Goal: Information Seeking & Learning: Compare options

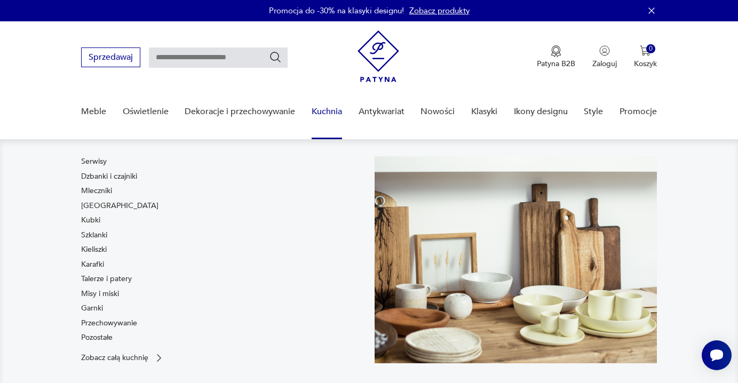
click at [325, 107] on link "Kuchnia" at bounding box center [327, 111] width 30 height 41
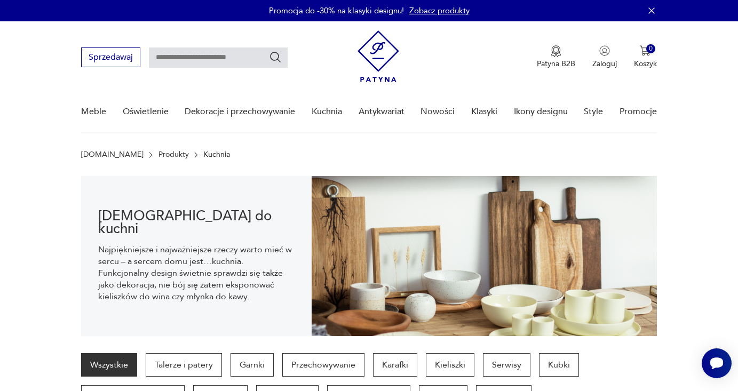
click at [167, 61] on input "text" at bounding box center [218, 58] width 139 height 20
type input "*****"
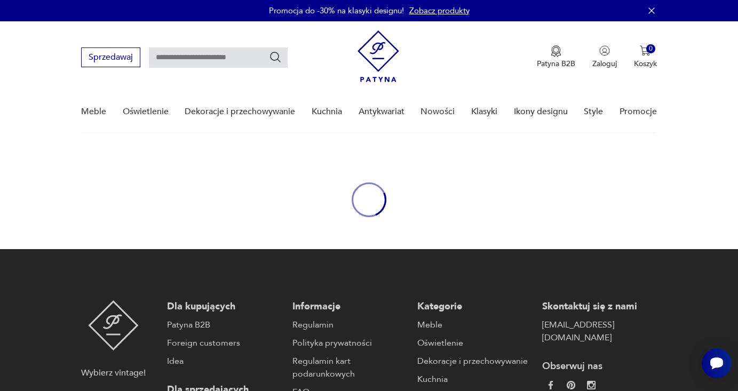
type input "*****"
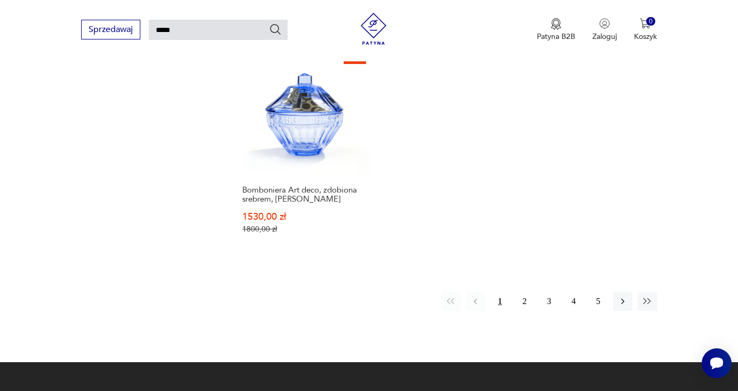
scroll to position [1367, 0]
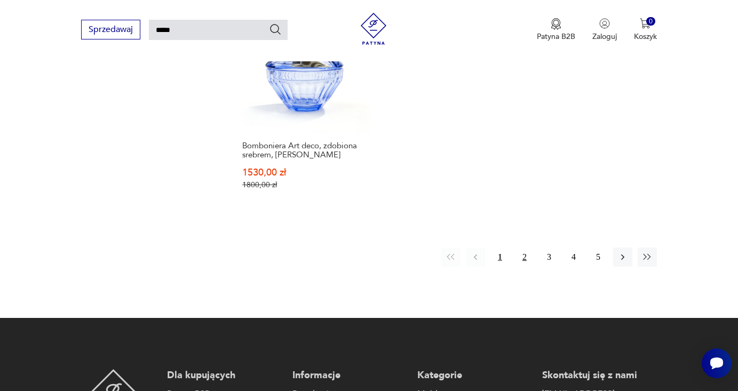
click at [523, 267] on button "2" at bounding box center [524, 257] width 19 height 19
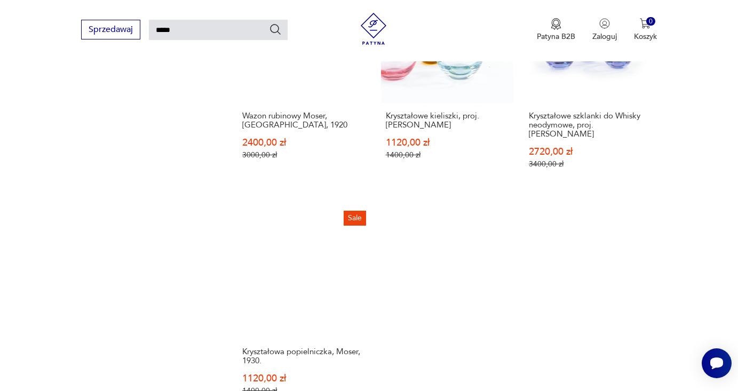
scroll to position [1380, 0]
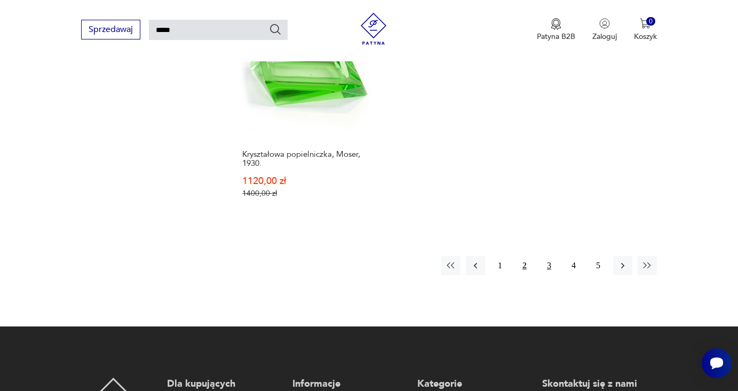
click at [551, 275] on button "3" at bounding box center [549, 265] width 19 height 19
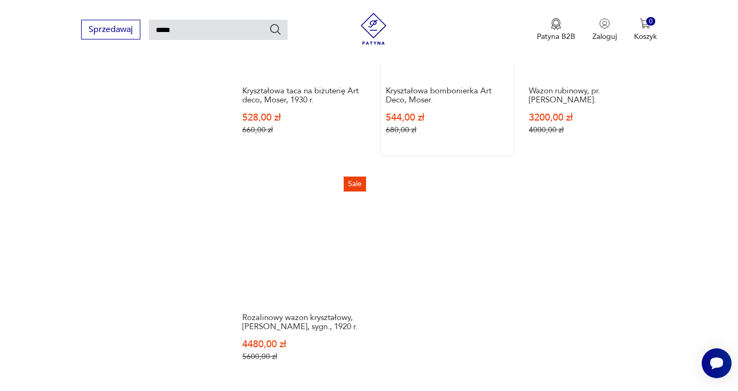
scroll to position [1305, 0]
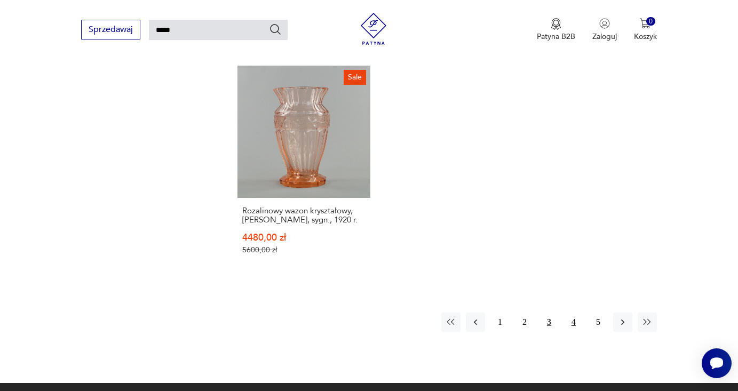
click at [578, 332] on button "4" at bounding box center [573, 322] width 19 height 19
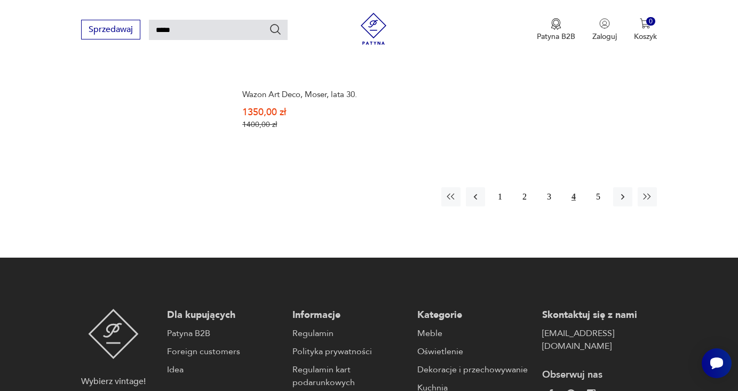
scroll to position [1549, 0]
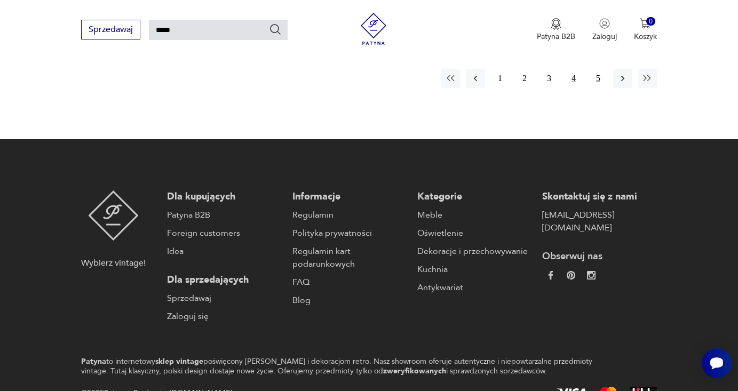
click at [600, 88] on button "5" at bounding box center [598, 78] width 19 height 19
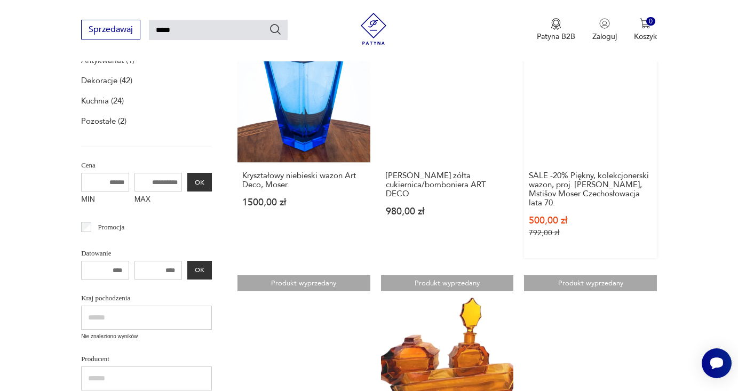
scroll to position [293, 0]
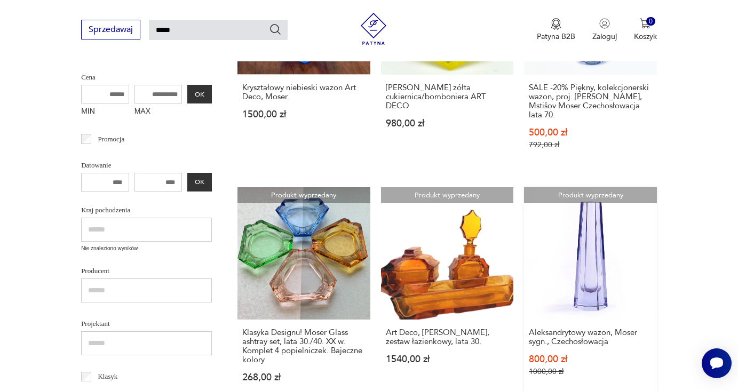
click at [591, 281] on link "Produkt wyprzedany Aleksandrytowy wazon, Moser sygn., Czechosłowacja 800,00 zł …" at bounding box center [590, 295] width 133 height 216
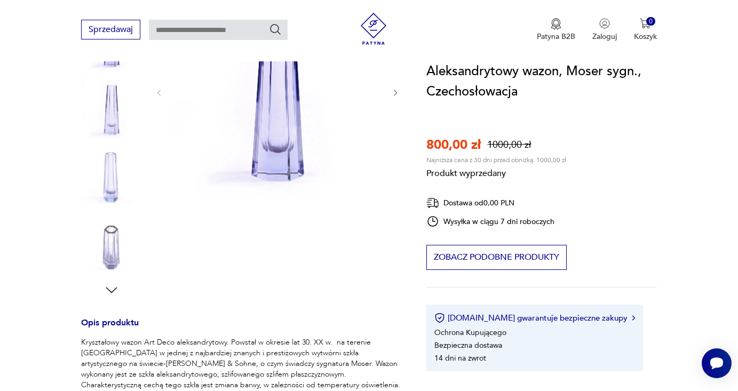
scroll to position [374, 0]
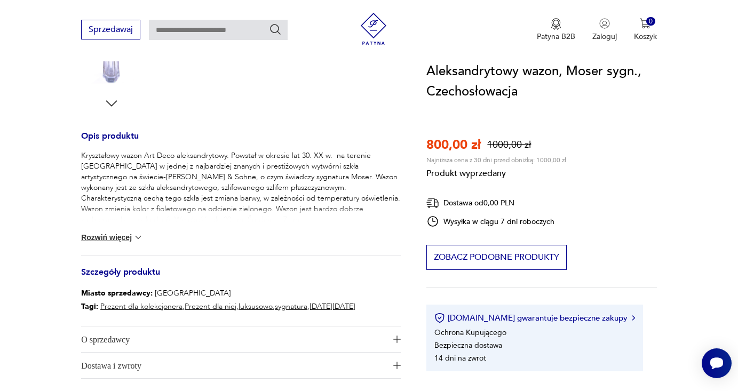
click at [118, 238] on button "Rozwiń więcej" at bounding box center [112, 237] width 62 height 11
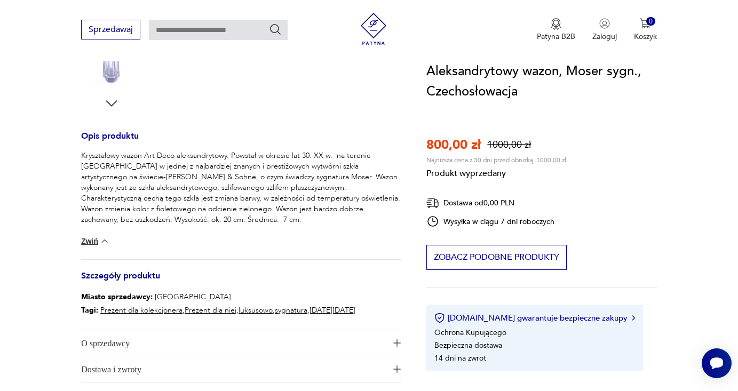
type input "*****"
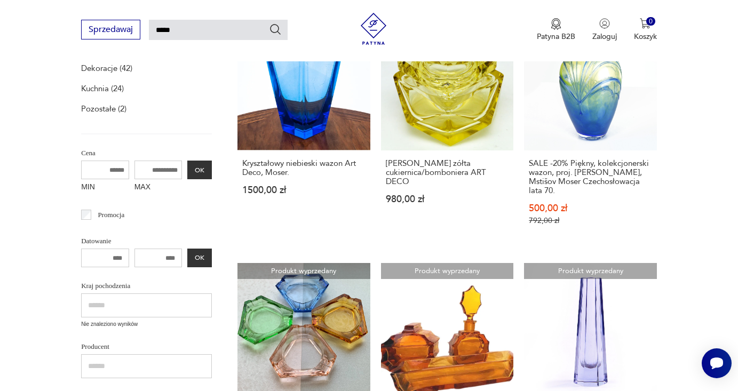
scroll to position [415, 0]
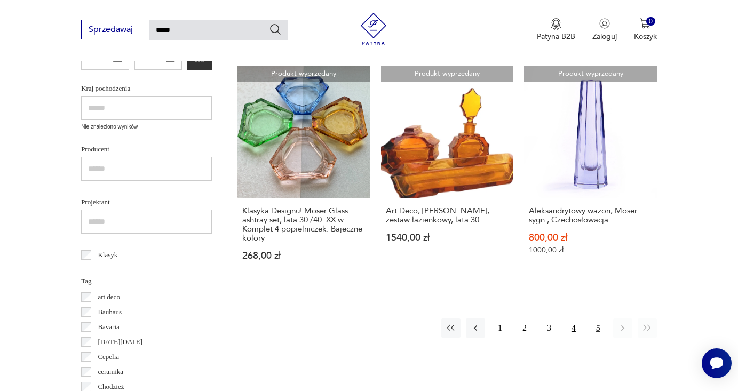
click at [576, 338] on button "4" at bounding box center [573, 328] width 19 height 19
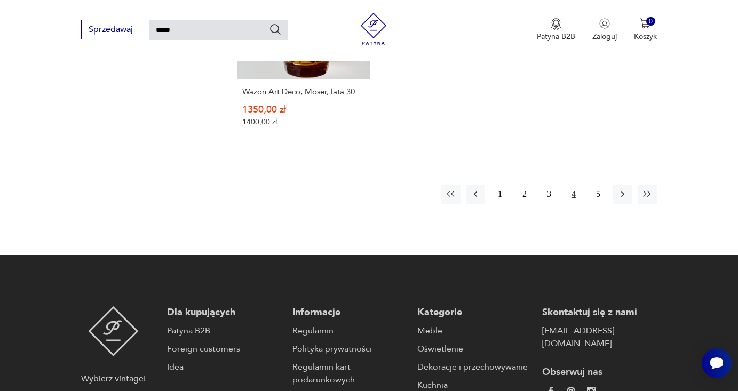
scroll to position [1544, 0]
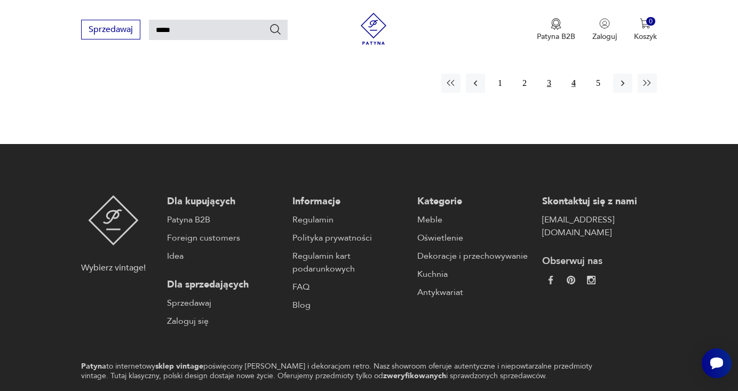
click at [547, 93] on button "3" at bounding box center [549, 83] width 19 height 19
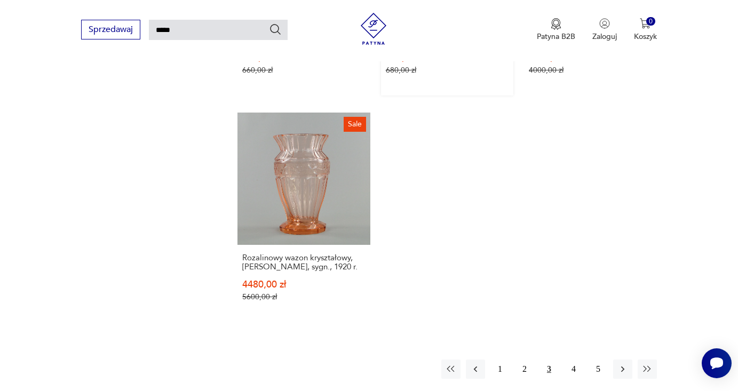
scroll to position [1377, 0]
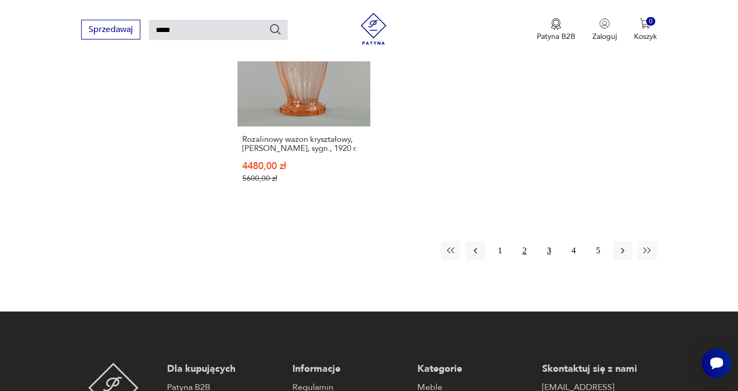
click at [525, 261] on button "2" at bounding box center [524, 250] width 19 height 19
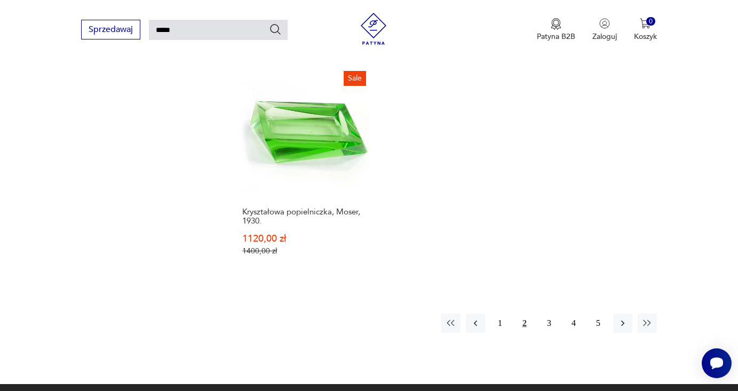
scroll to position [1410, 0]
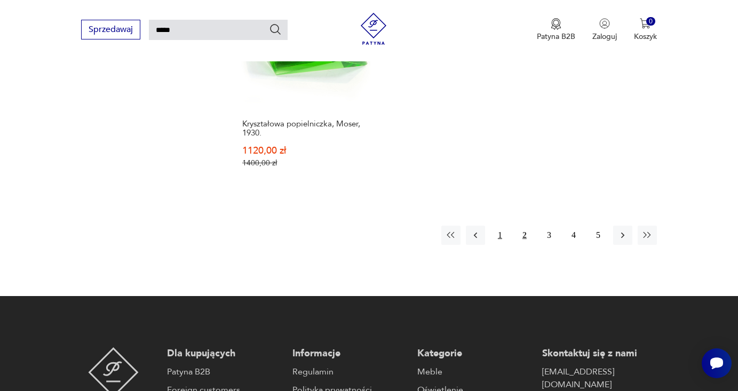
click at [500, 245] on button "1" at bounding box center [500, 235] width 19 height 19
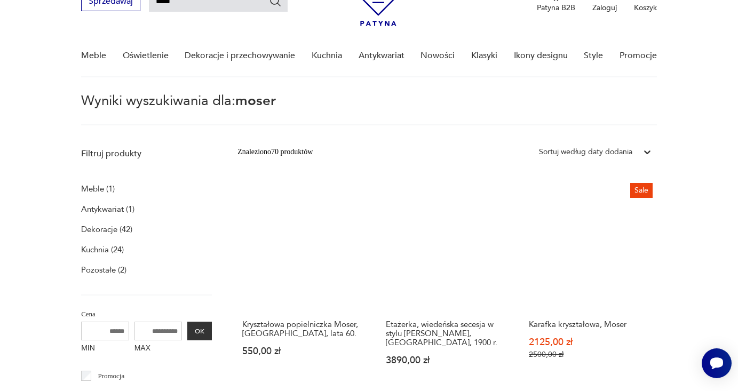
scroll to position [100, 0]
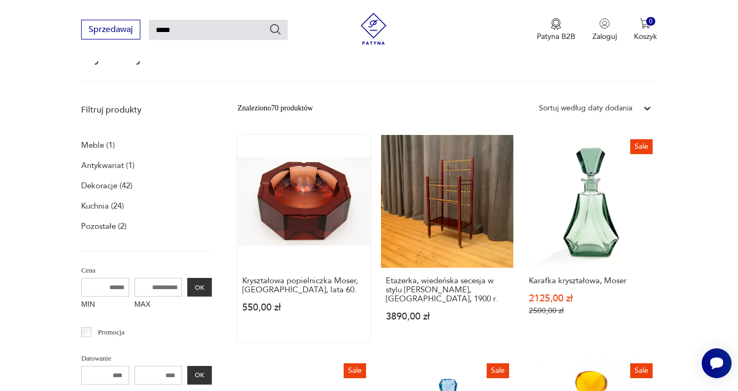
click at [269, 225] on link "Kryształowa popielniczka Moser, Czechy, lata 60. 550,00 zł" at bounding box center [304, 238] width 133 height 207
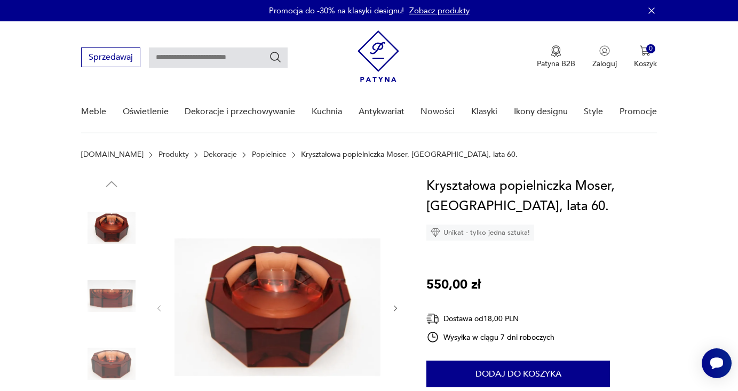
click at [114, 287] on img at bounding box center [111, 296] width 61 height 61
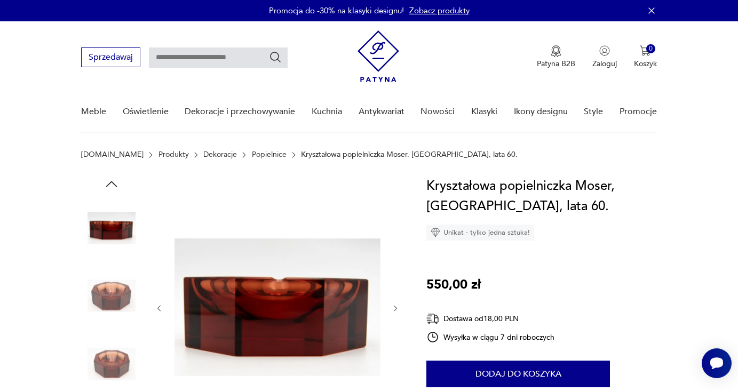
click at [93, 361] on img at bounding box center [111, 364] width 61 height 61
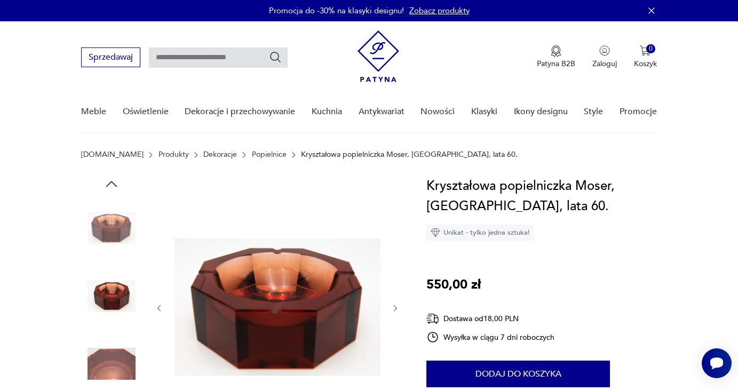
click at [94, 361] on img at bounding box center [111, 364] width 61 height 61
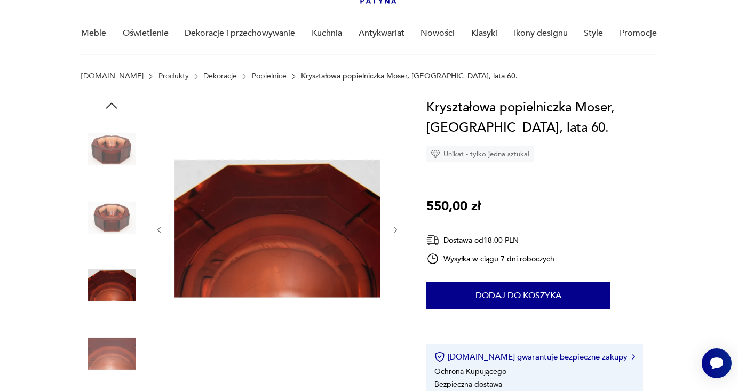
scroll to position [151, 0]
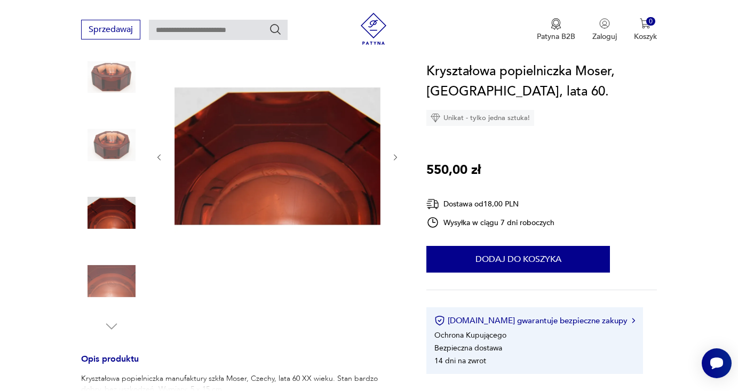
click at [114, 334] on icon "button" at bounding box center [112, 327] width 16 height 16
click at [111, 326] on icon "button" at bounding box center [112, 327] width 16 height 16
click at [122, 270] on img at bounding box center [111, 281] width 61 height 61
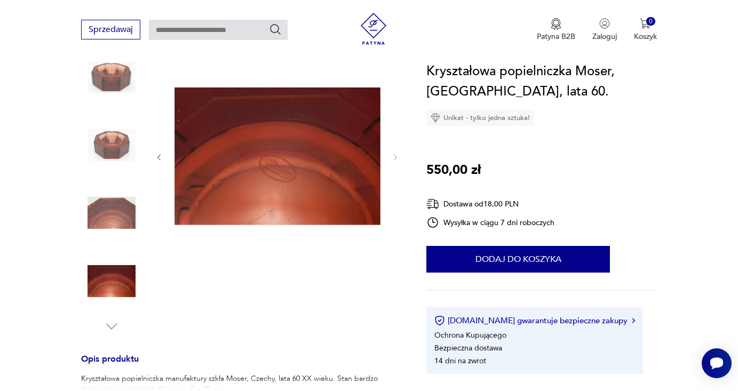
click at [127, 218] on img at bounding box center [111, 213] width 61 height 61
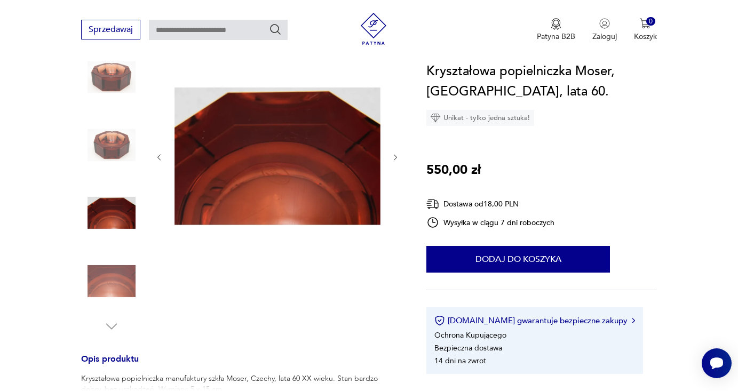
click at [119, 143] on img at bounding box center [111, 145] width 61 height 61
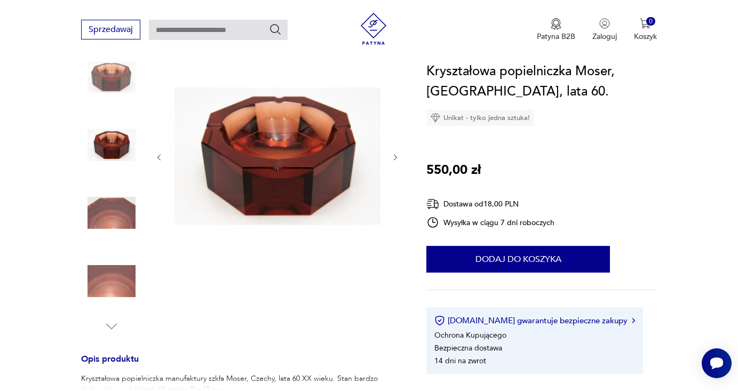
click at [114, 66] on img at bounding box center [111, 76] width 61 height 61
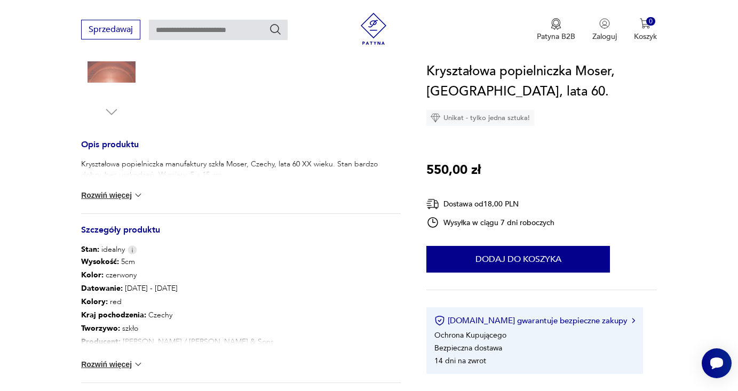
scroll to position [429, 0]
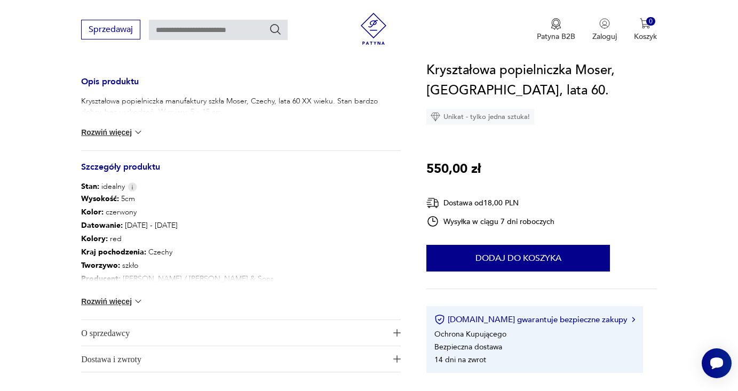
click at [103, 301] on button "Rozwiń więcej" at bounding box center [112, 301] width 62 height 11
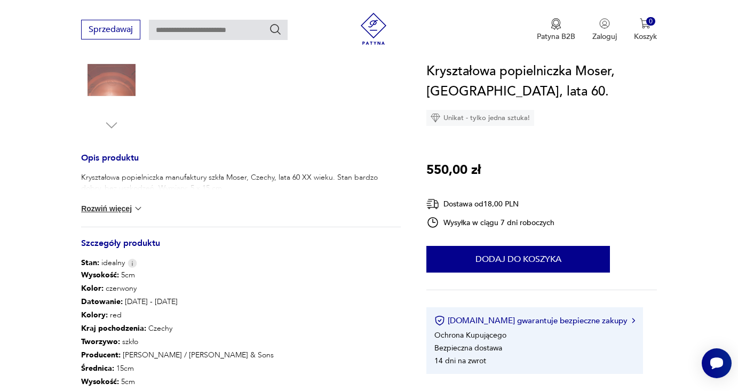
scroll to position [0, 0]
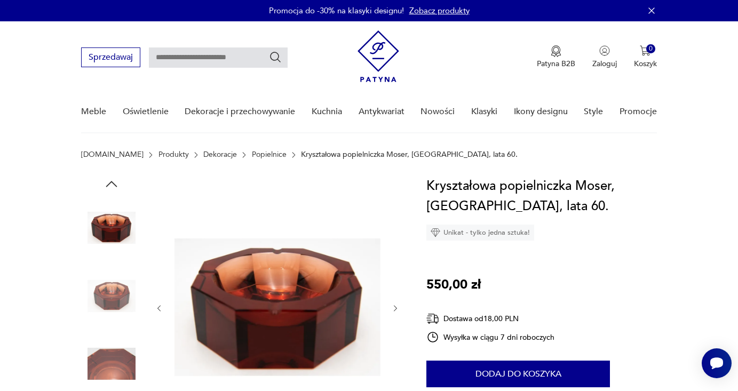
type input "*****"
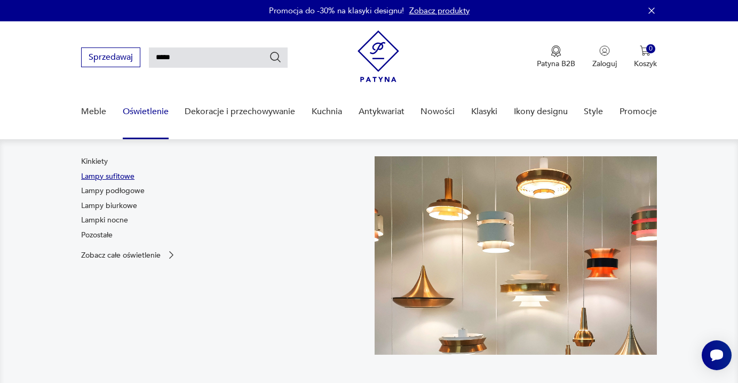
click at [116, 172] on link "Lampy sufitowe" at bounding box center [107, 176] width 53 height 11
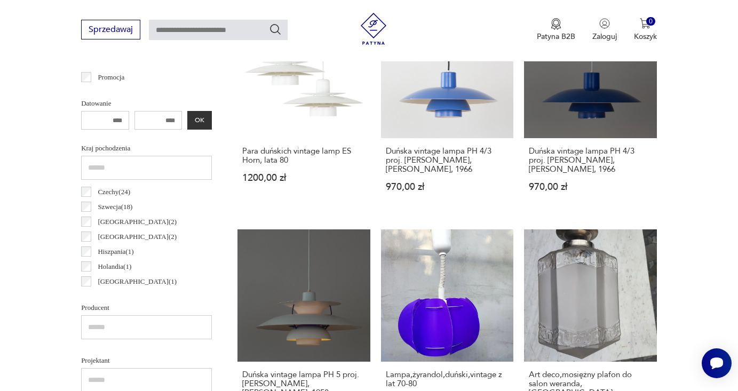
scroll to position [493, 0]
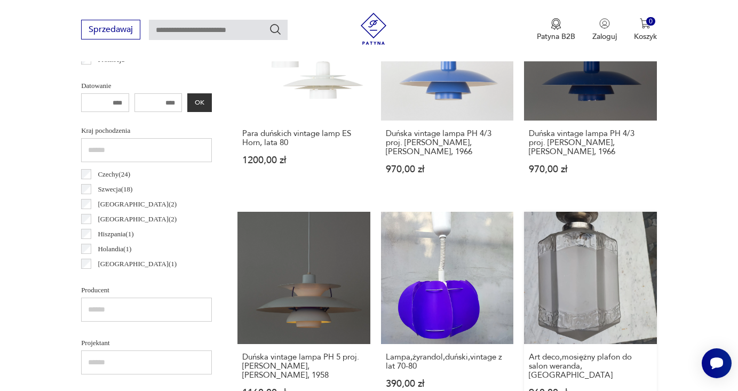
click at [540, 276] on link "Art deco,mosiężny plafon do salon weranda,łazienka 960,00 zł" at bounding box center [590, 315] width 133 height 207
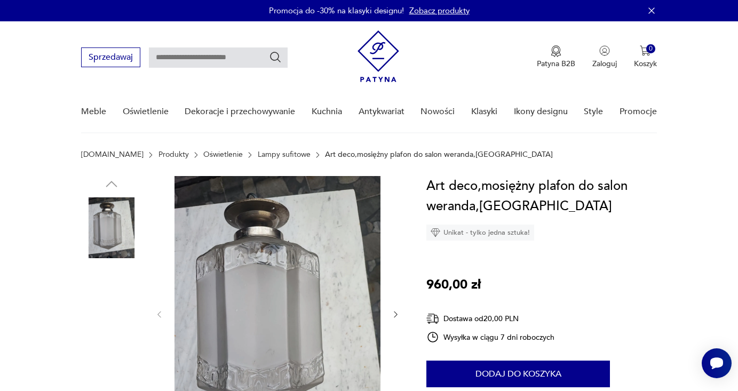
click at [106, 294] on img at bounding box center [111, 296] width 61 height 61
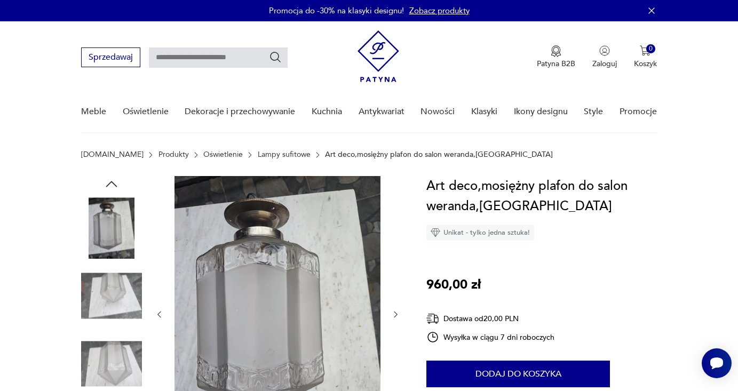
click at [104, 234] on img at bounding box center [111, 228] width 61 height 61
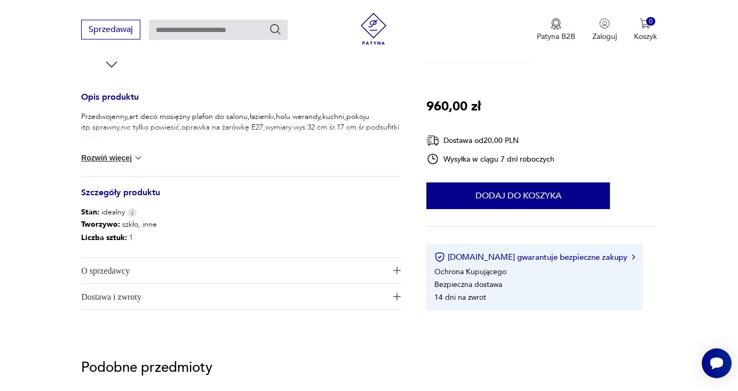
scroll to position [111, 0]
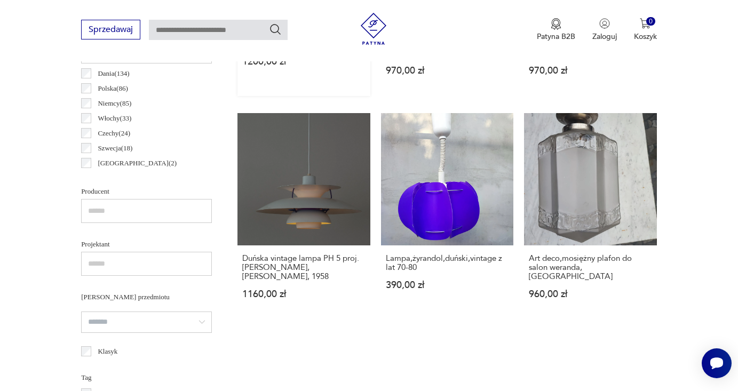
scroll to position [718, 0]
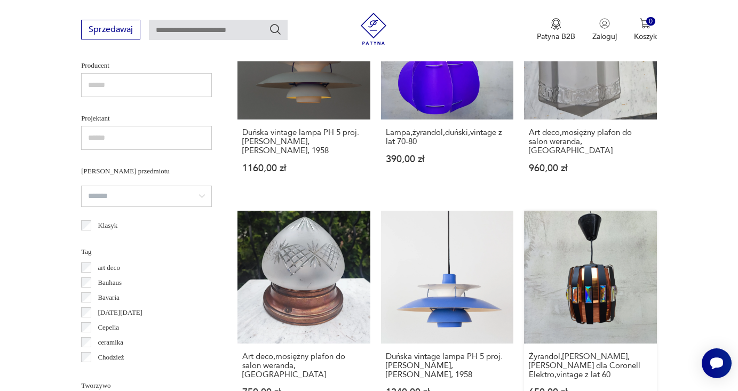
click at [623, 287] on link "Żyrandol,[PERSON_NAME],[PERSON_NAME] dla Coronell Elektro,vintage z lat 60 650,…" at bounding box center [590, 314] width 133 height 207
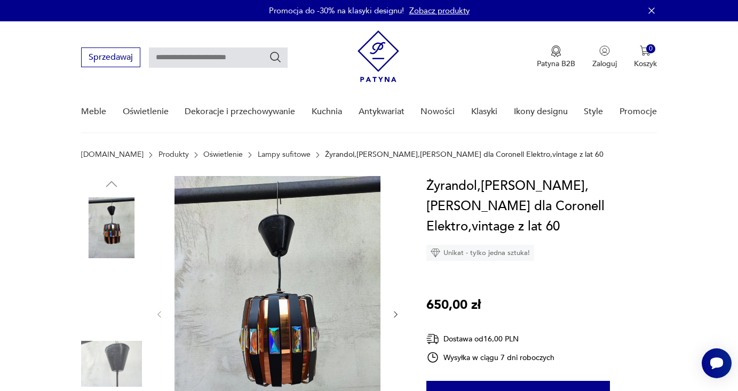
click at [99, 291] on img at bounding box center [111, 296] width 61 height 61
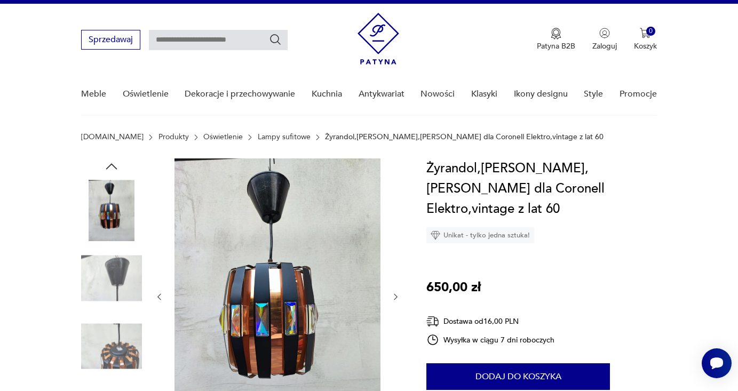
scroll to position [35, 0]
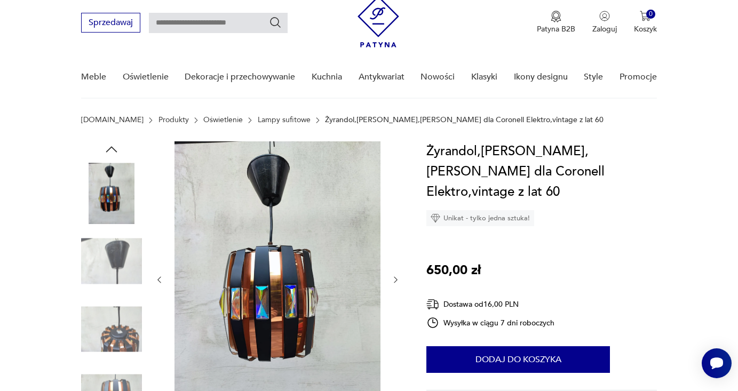
click at [114, 337] on img at bounding box center [111, 329] width 61 height 61
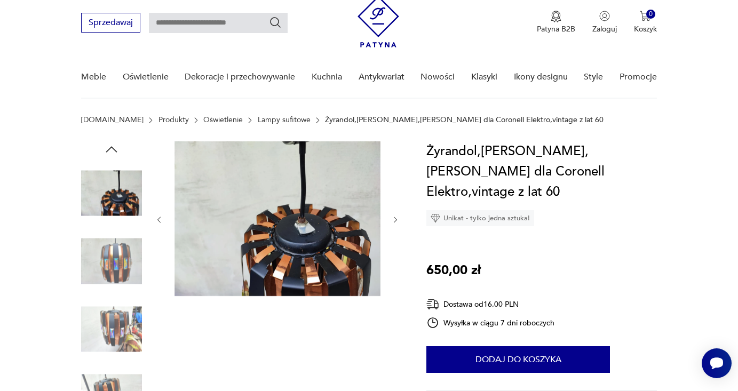
click at [287, 260] on img at bounding box center [278, 218] width 206 height 155
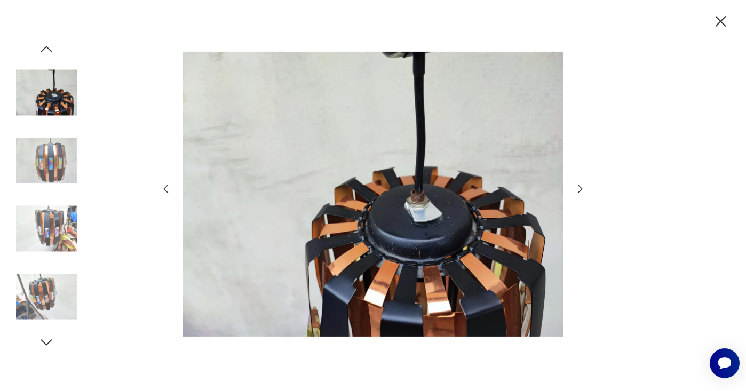
click at [51, 340] on icon "button" at bounding box center [46, 343] width 11 height 6
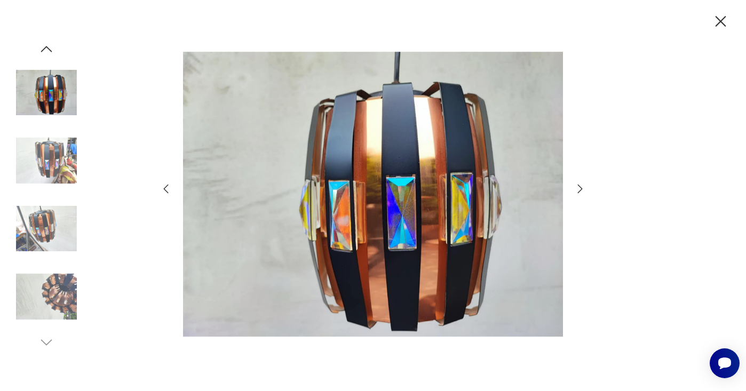
click at [52, 288] on img at bounding box center [46, 296] width 61 height 61
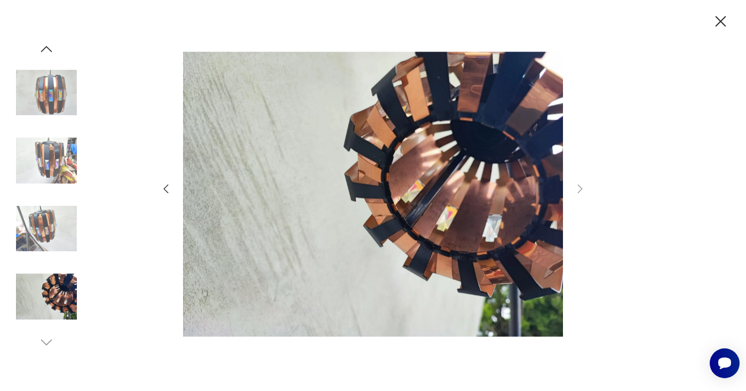
click at [47, 218] on img at bounding box center [46, 229] width 61 height 61
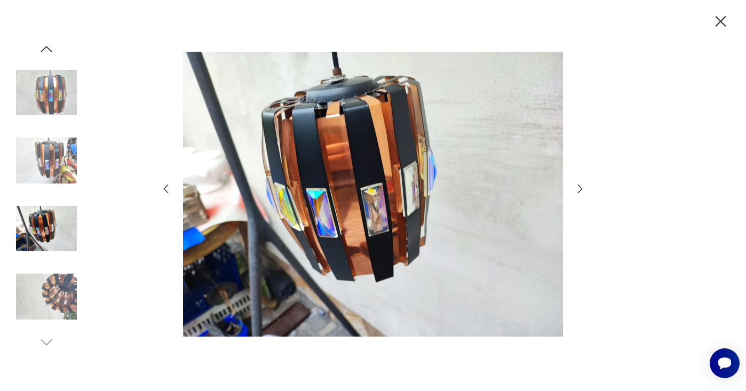
click at [719, 22] on icon "button" at bounding box center [721, 21] width 19 height 19
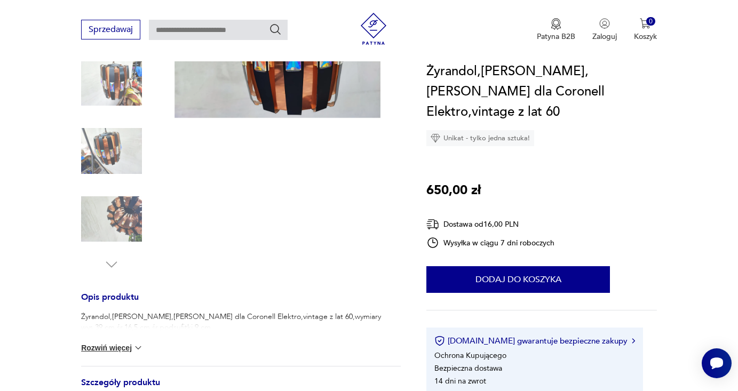
scroll to position [12, 0]
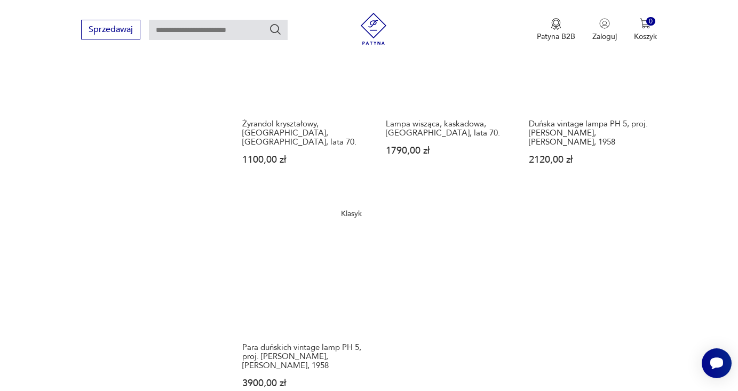
scroll to position [1723, 0]
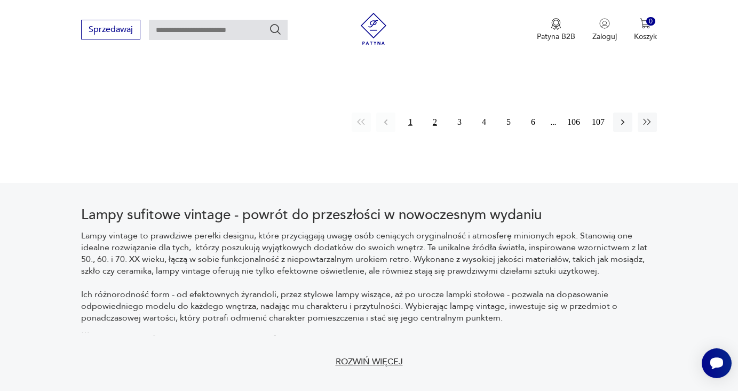
click at [430, 132] on button "2" at bounding box center [434, 122] width 19 height 19
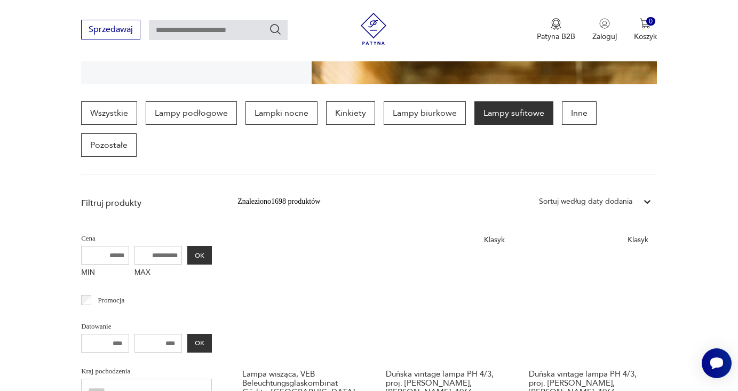
scroll to position [450, 0]
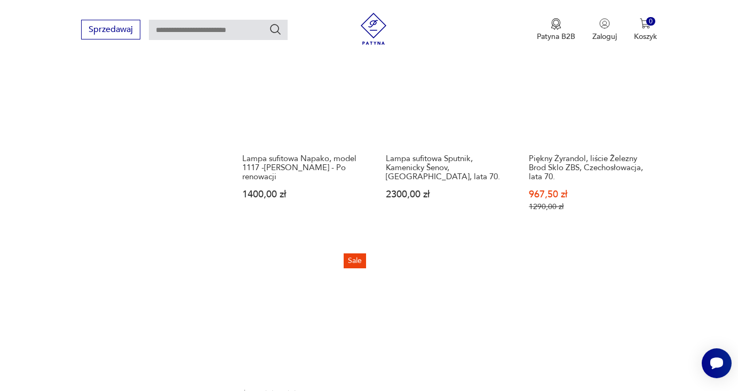
scroll to position [1584, 0]
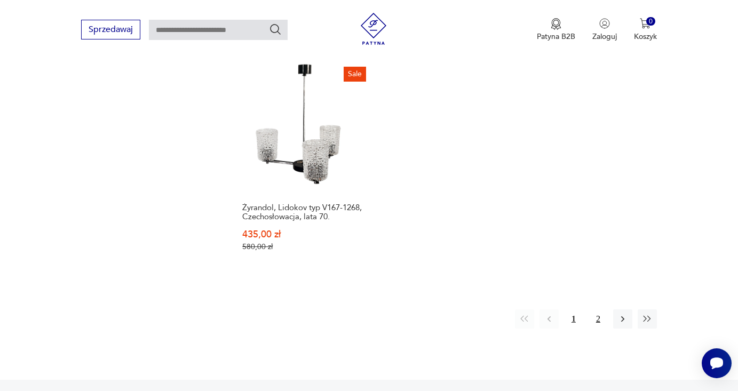
click at [594, 310] on button "2" at bounding box center [598, 319] width 19 height 19
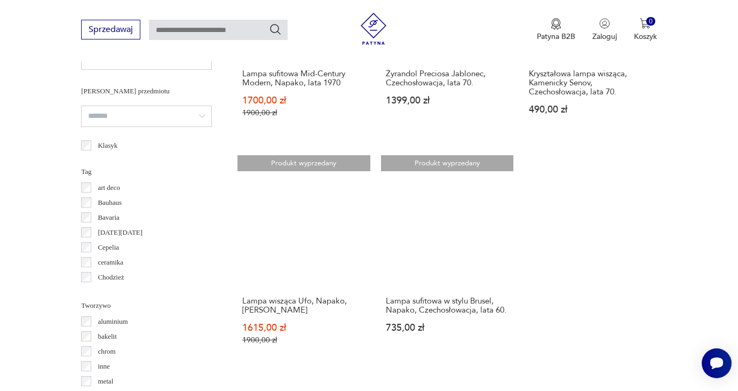
scroll to position [590, 0]
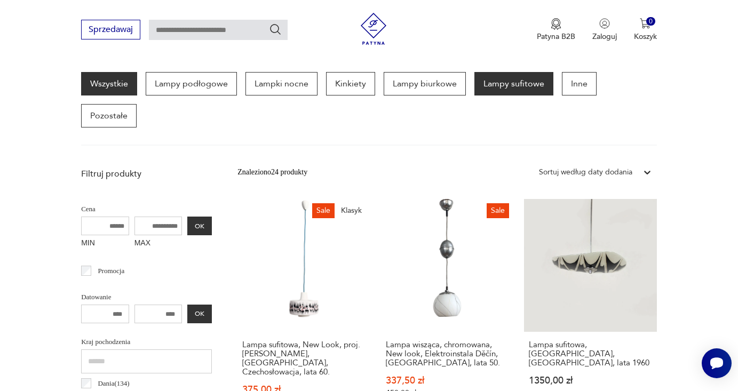
scroll to position [252, 0]
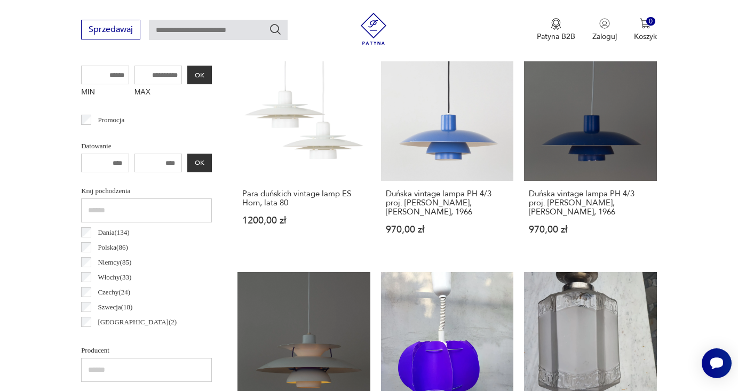
scroll to position [3, 0]
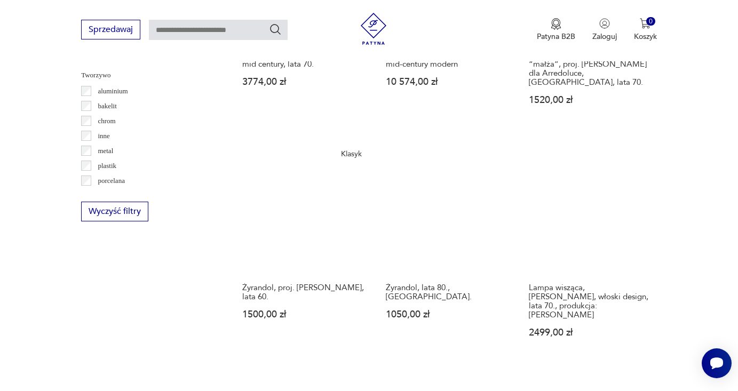
scroll to position [1232, 0]
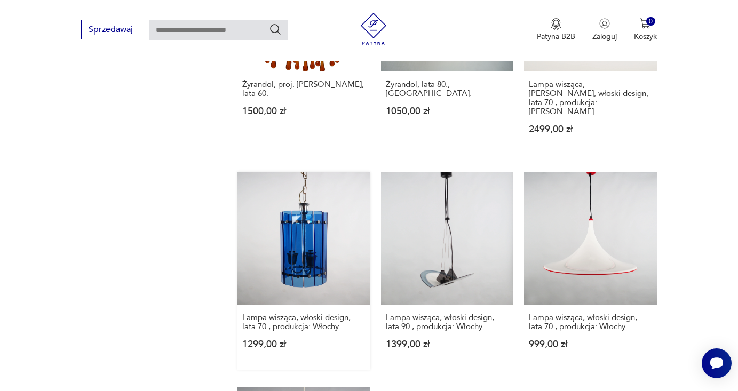
click at [304, 233] on link "Lampa wisząca, włoski design, lata 70., produkcja: Włochy 1299,00 zł" at bounding box center [304, 271] width 133 height 198
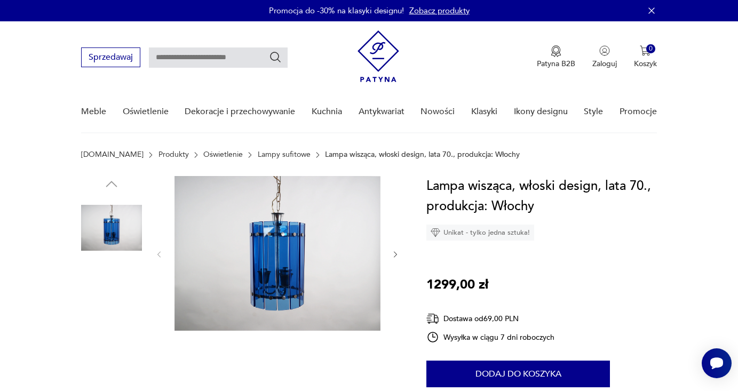
click at [304, 233] on img at bounding box center [278, 253] width 206 height 155
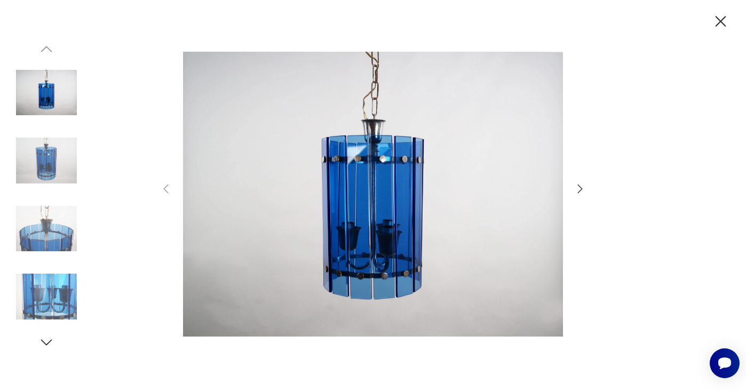
click at [58, 304] on img at bounding box center [46, 296] width 61 height 61
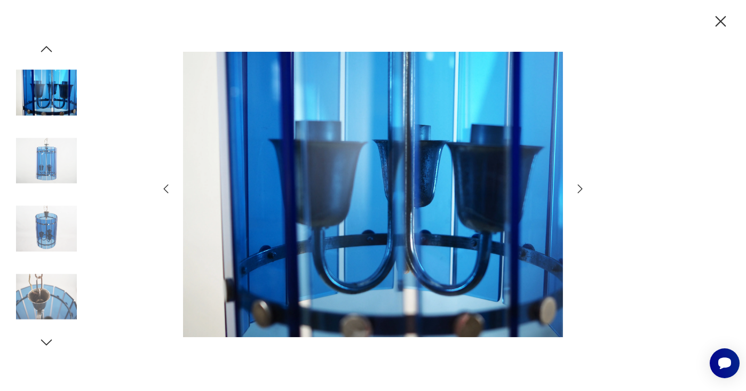
click at [45, 303] on img at bounding box center [46, 296] width 61 height 61
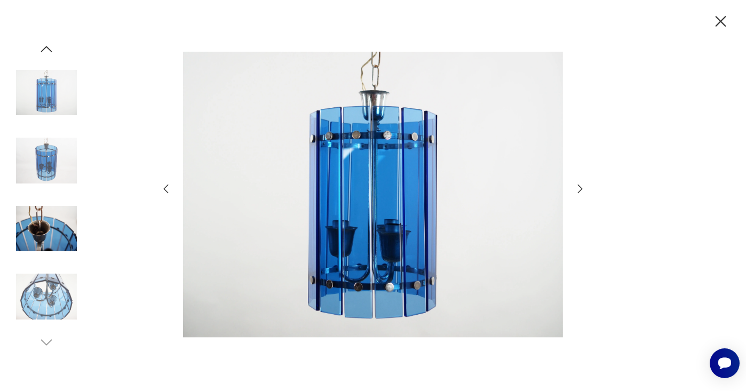
click at [722, 13] on icon "button" at bounding box center [721, 21] width 19 height 19
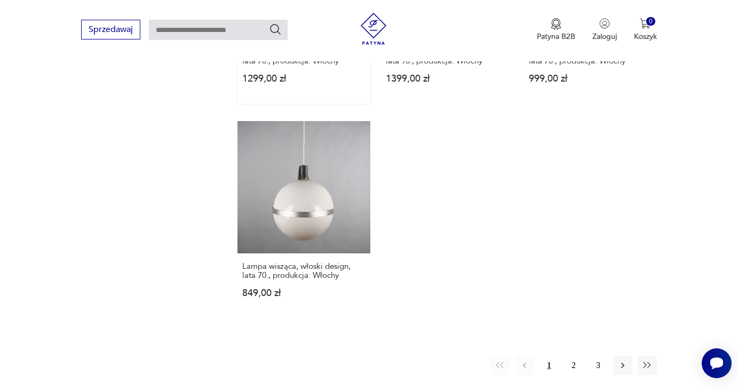
scroll to position [1596, 0]
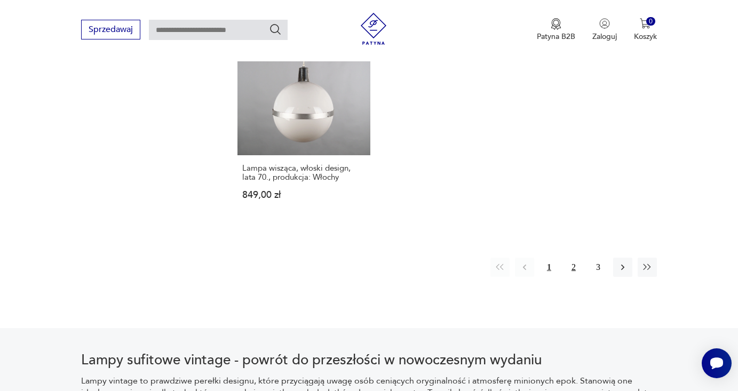
click at [571, 258] on button "2" at bounding box center [573, 267] width 19 height 19
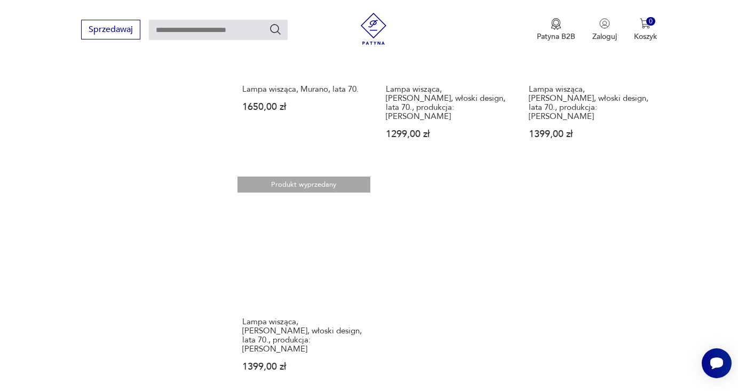
scroll to position [1645, 0]
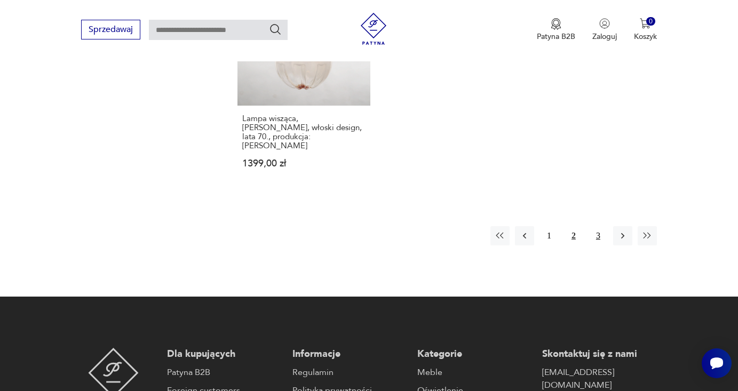
click at [597, 226] on button "3" at bounding box center [598, 235] width 19 height 19
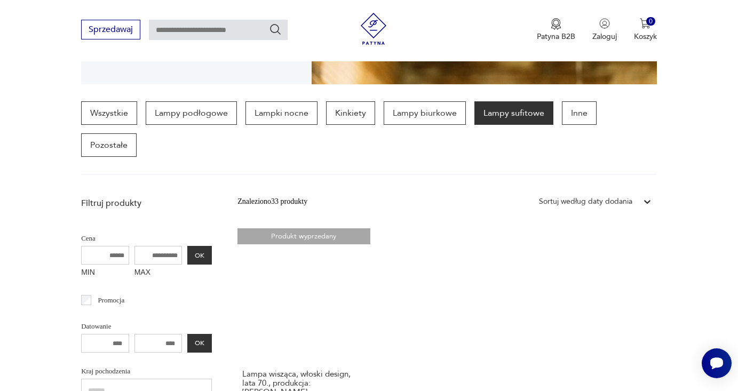
scroll to position [450, 0]
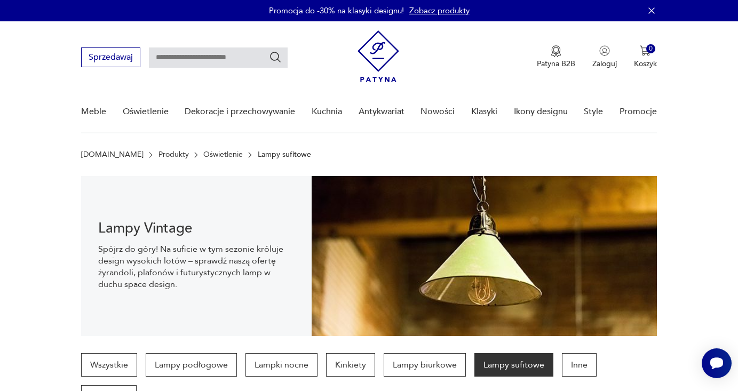
click at [160, 56] on input "text" at bounding box center [218, 58] width 139 height 20
type input "******"
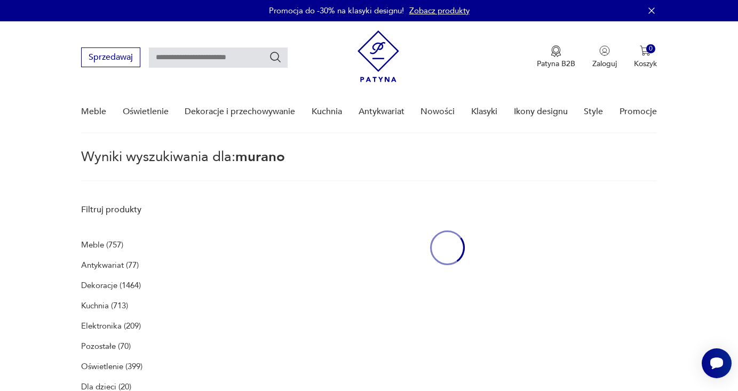
type input "******"
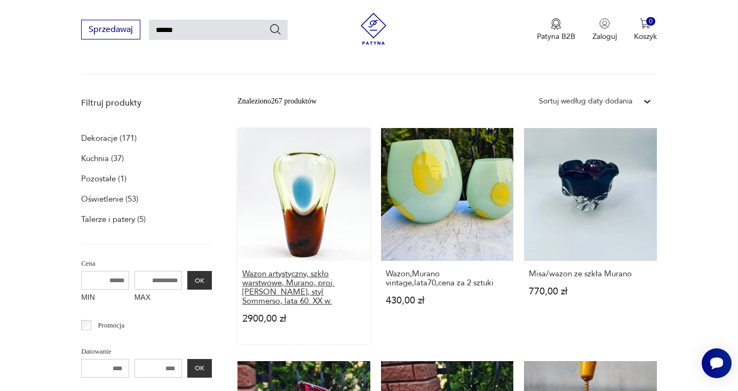
click at [242, 302] on h3 "Wazon artystyczny, szkło warstwowe, Murano, proj. [PERSON_NAME], styl Sommerso,…" at bounding box center [303, 288] width 123 height 36
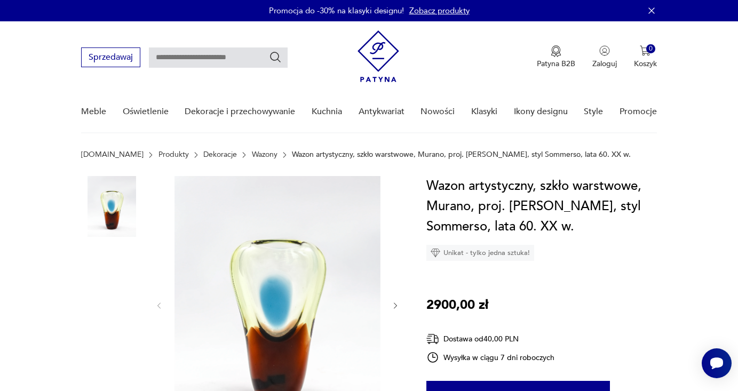
scroll to position [15, 0]
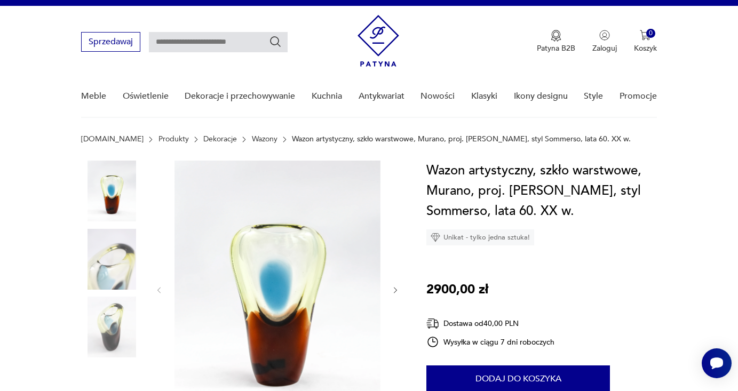
click at [125, 314] on img at bounding box center [111, 327] width 61 height 61
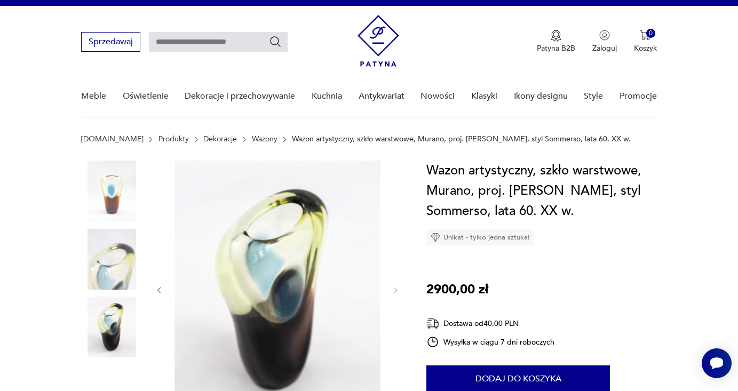
click at [126, 270] on img at bounding box center [111, 259] width 61 height 61
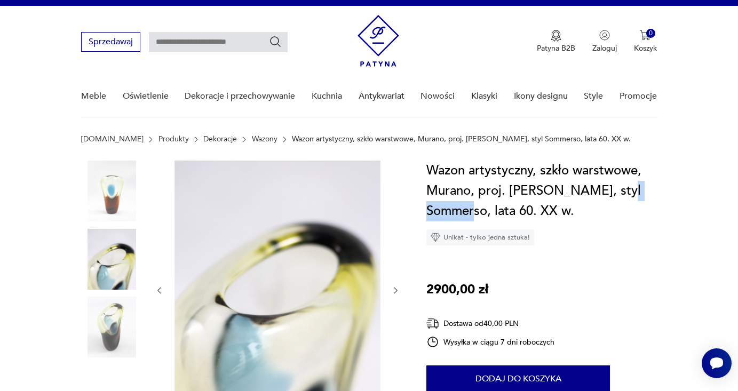
drag, startPoint x: 428, startPoint y: 212, endPoint x: 485, endPoint y: 216, distance: 57.2
click at [485, 216] on h1 "Wazon artystyczny, szkło warstwowe, Murano, proj. [PERSON_NAME], styl Sommerso,…" at bounding box center [542, 191] width 231 height 61
copy h1 "Sommerso"
